Goal: Complete application form: Complete application form

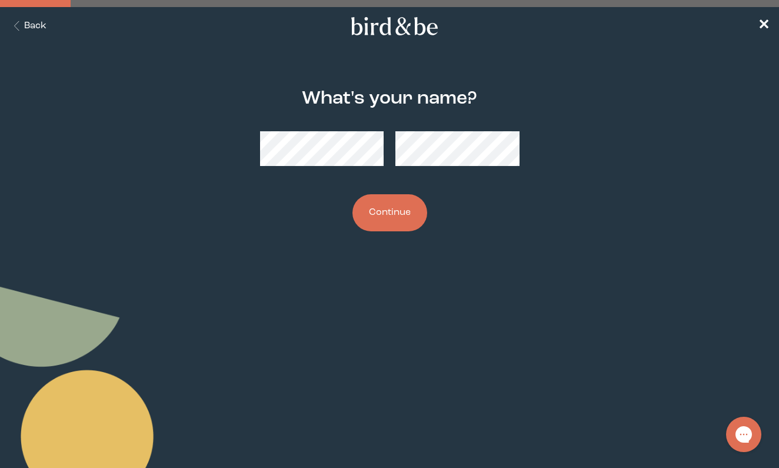
click at [375, 261] on body "plus-circle minus-circle close-circle Bird & Be Logo Bird & Be Logo arrow-left …" at bounding box center [389, 234] width 779 height 468
click at [388, 212] on button "Continue" at bounding box center [389, 212] width 75 height 37
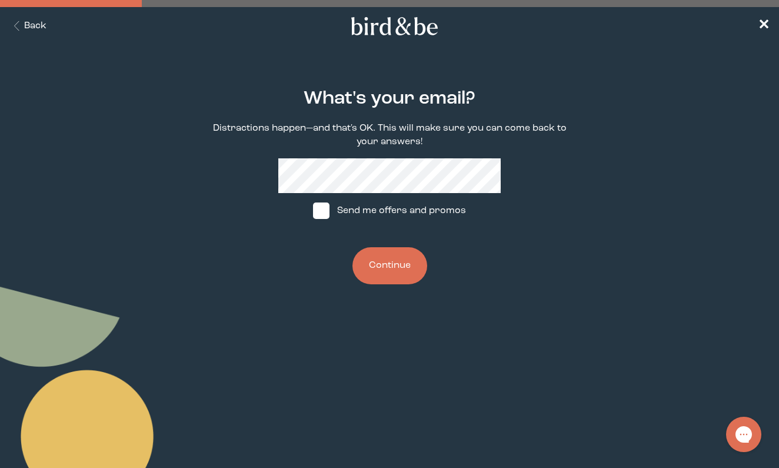
click at [395, 278] on button "Continue" at bounding box center [389, 265] width 75 height 37
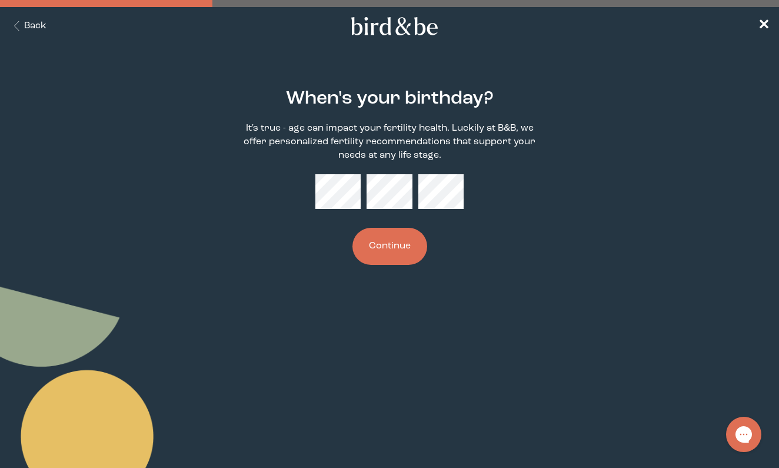
click at [402, 244] on button "Continue" at bounding box center [389, 246] width 75 height 37
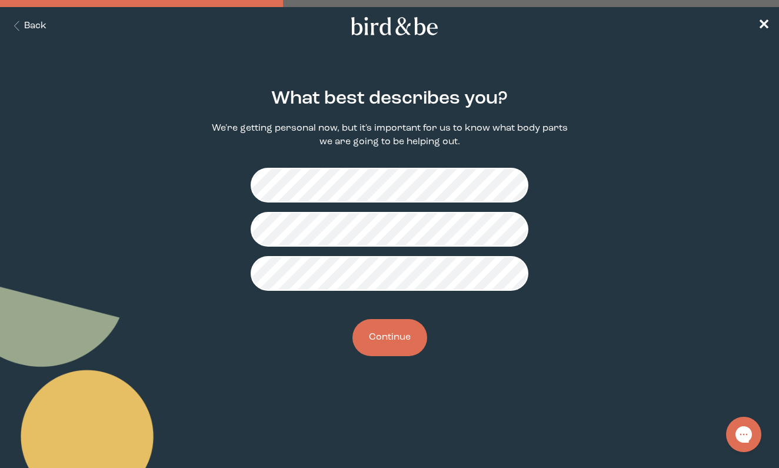
click at [392, 339] on button "Continue" at bounding box center [389, 337] width 75 height 37
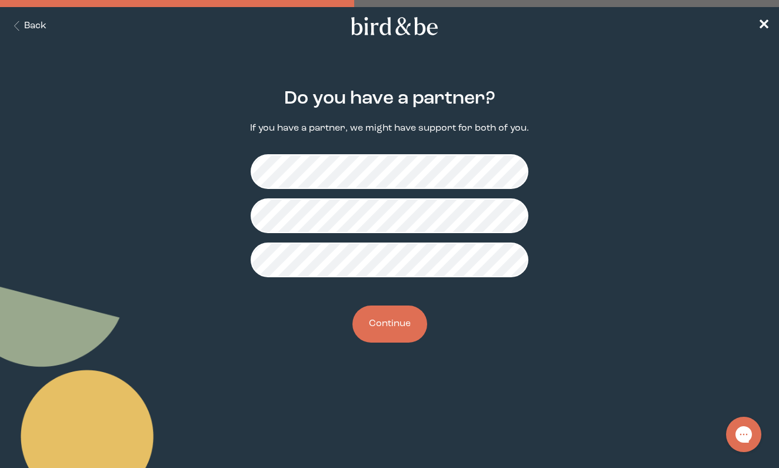
click at [389, 324] on button "Continue" at bounding box center [389, 323] width 75 height 37
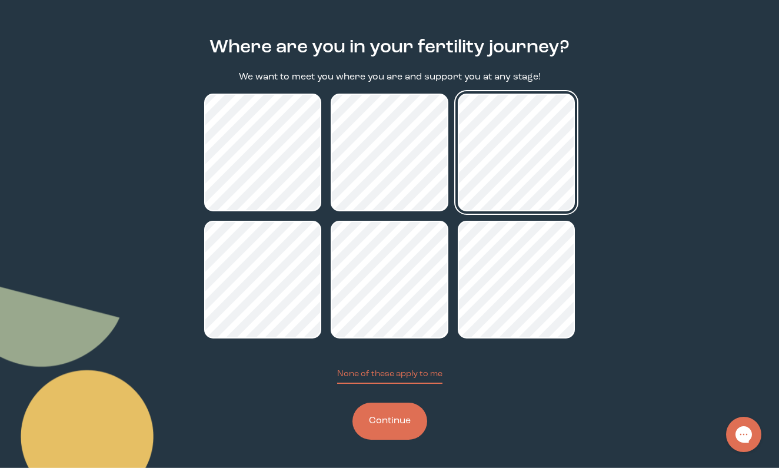
scroll to position [52, 0]
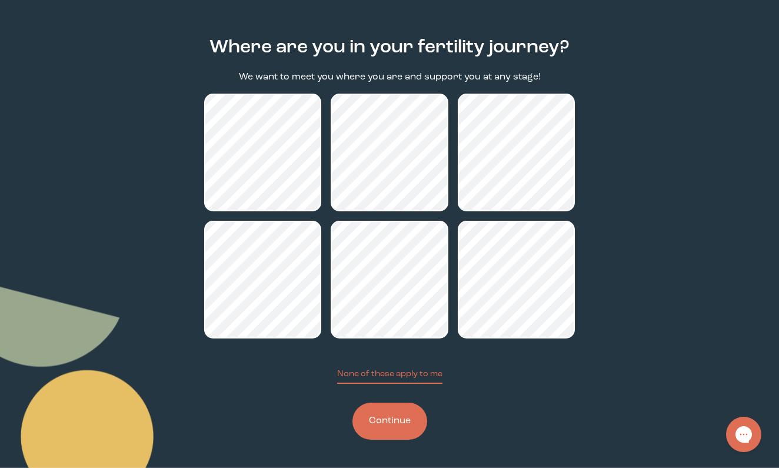
click at [402, 420] on button "Continue" at bounding box center [389, 420] width 75 height 37
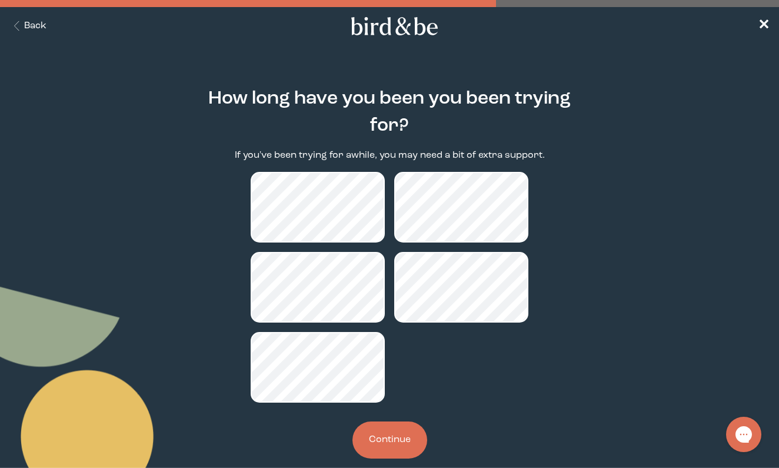
click at [392, 448] on button "Continue" at bounding box center [389, 439] width 75 height 37
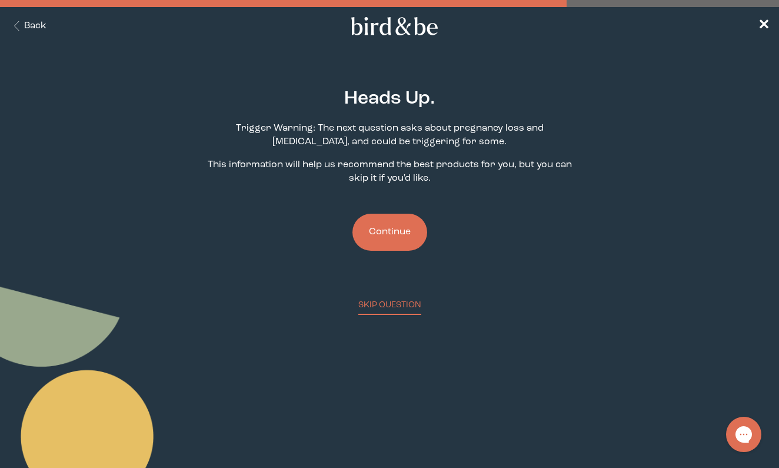
click at [386, 230] on button "Continue" at bounding box center [389, 232] width 75 height 37
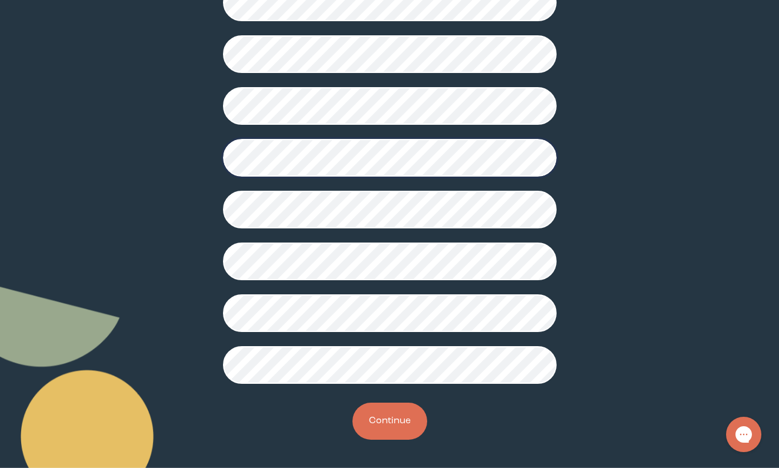
scroll to position [267, 0]
click at [387, 424] on button "Continue" at bounding box center [389, 420] width 75 height 37
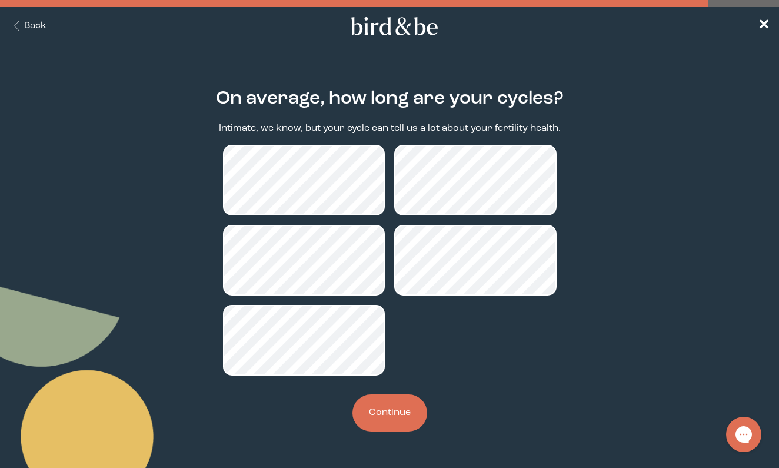
click at [398, 418] on button "Continue" at bounding box center [389, 412] width 75 height 37
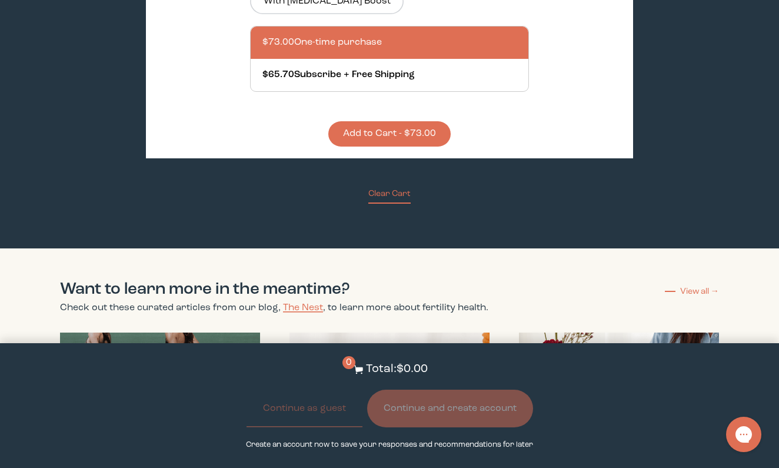
scroll to position [3528, 0]
